Goal: Entertainment & Leisure: Consume media (video, audio)

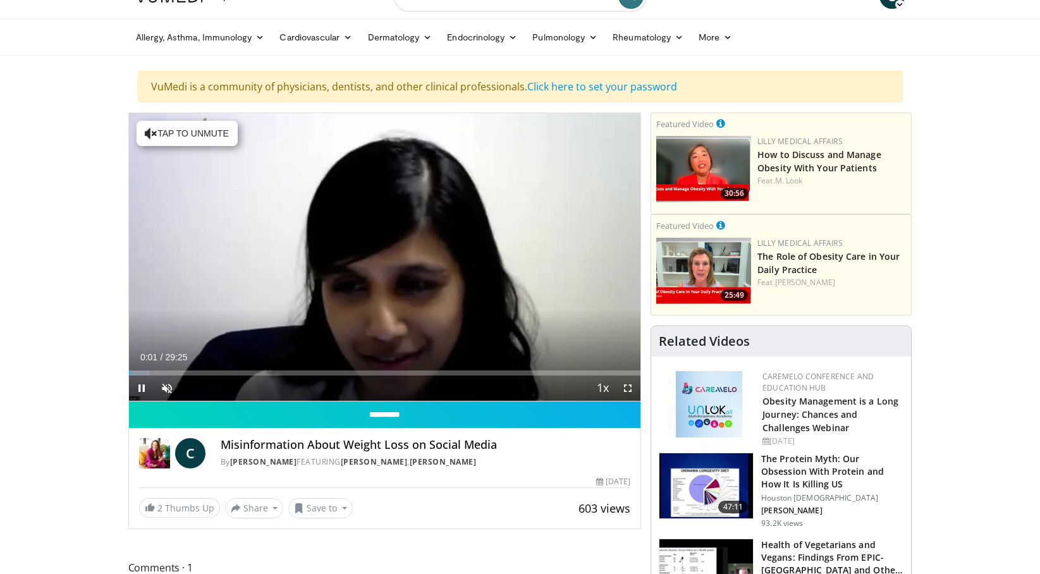
scroll to position [5, 0]
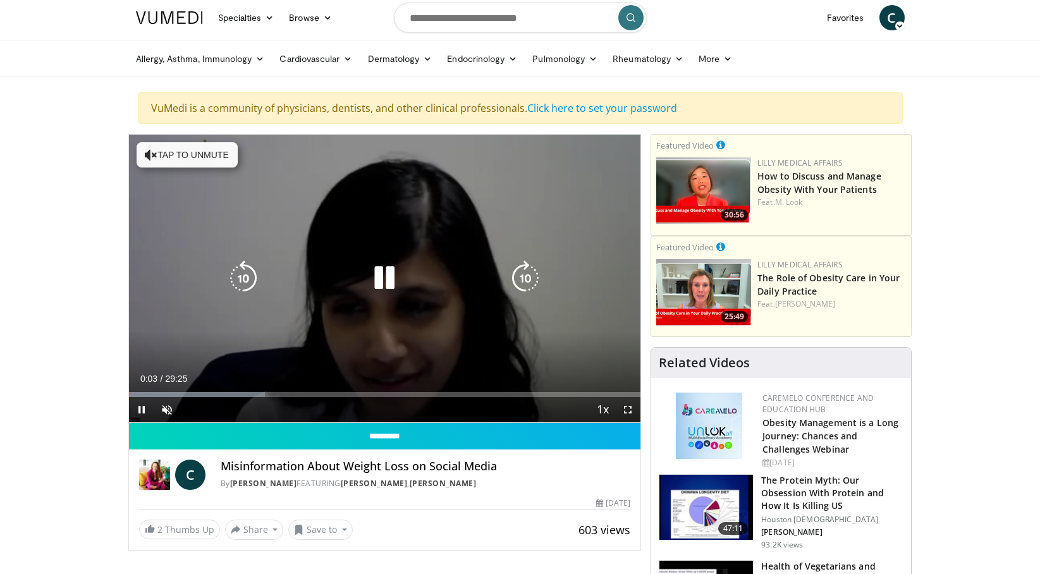
click at [224, 152] on button "Tap to unmute" at bounding box center [187, 154] width 101 height 25
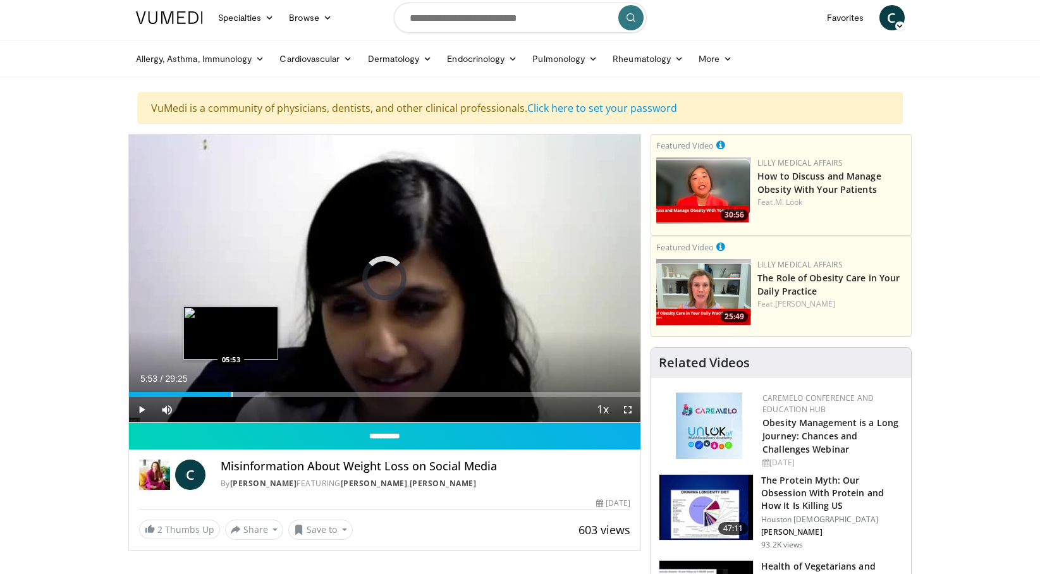
click at [231, 391] on div "Loaded : 26.61% 00:13 05:53" at bounding box center [385, 391] width 512 height 12
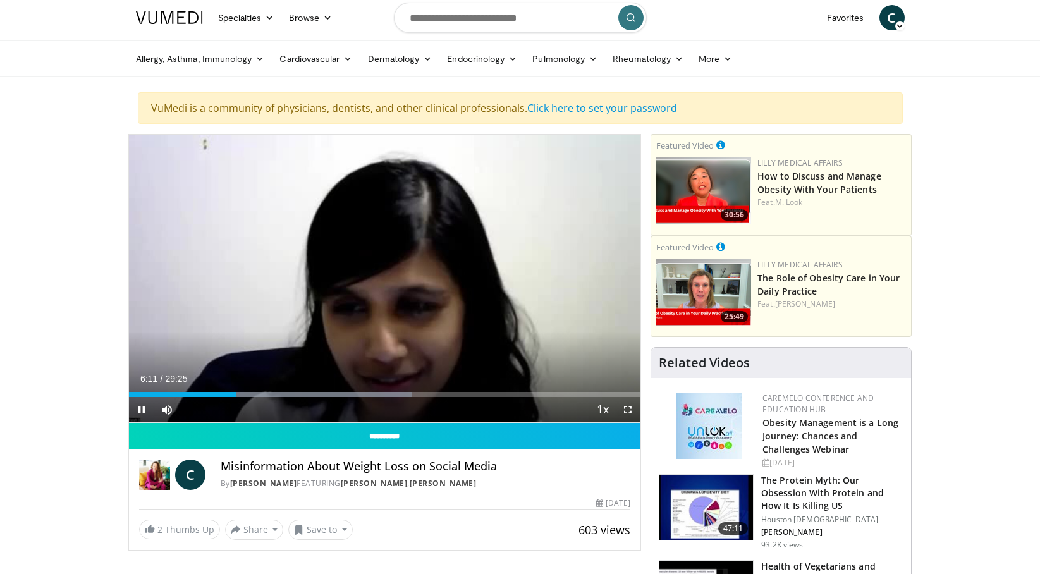
click at [186, 397] on div "Current Time 6:11 / Duration 29:25 Pause Skip Backward Skip Forward Mute Loaded…" at bounding box center [385, 409] width 512 height 25
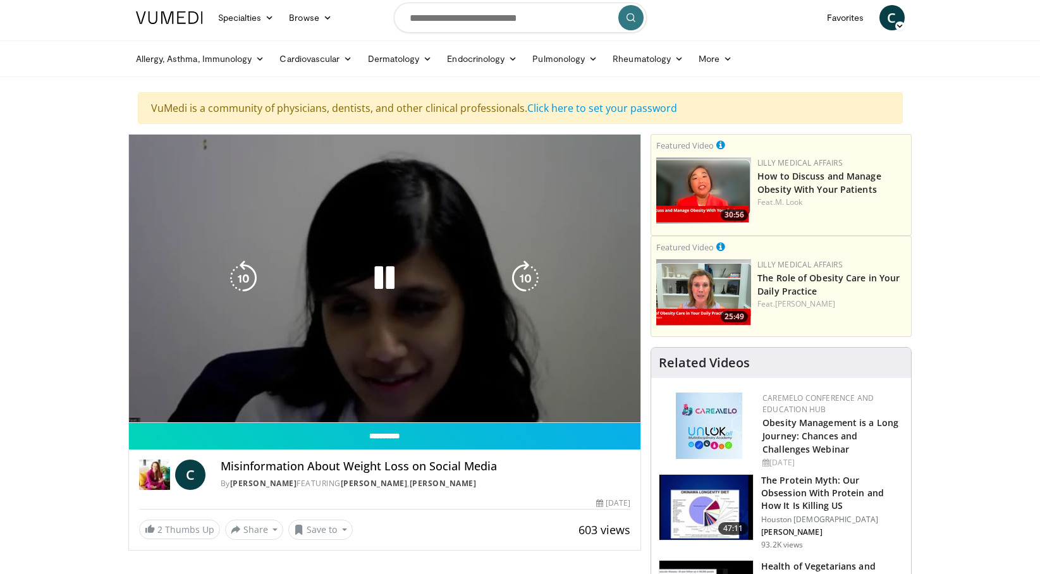
click at [0, 0] on div "Progress Bar" at bounding box center [0, 0] width 0 height 0
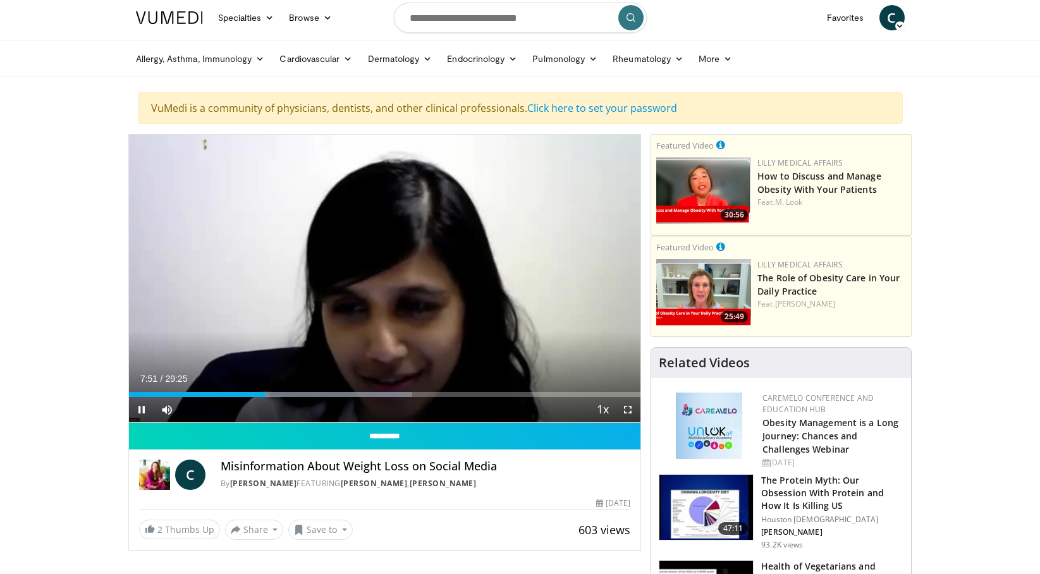
click at [272, 397] on div "Current Time 7:51 / Duration 29:25 Pause Skip Backward Skip Forward Mute Loaded…" at bounding box center [385, 409] width 512 height 25
